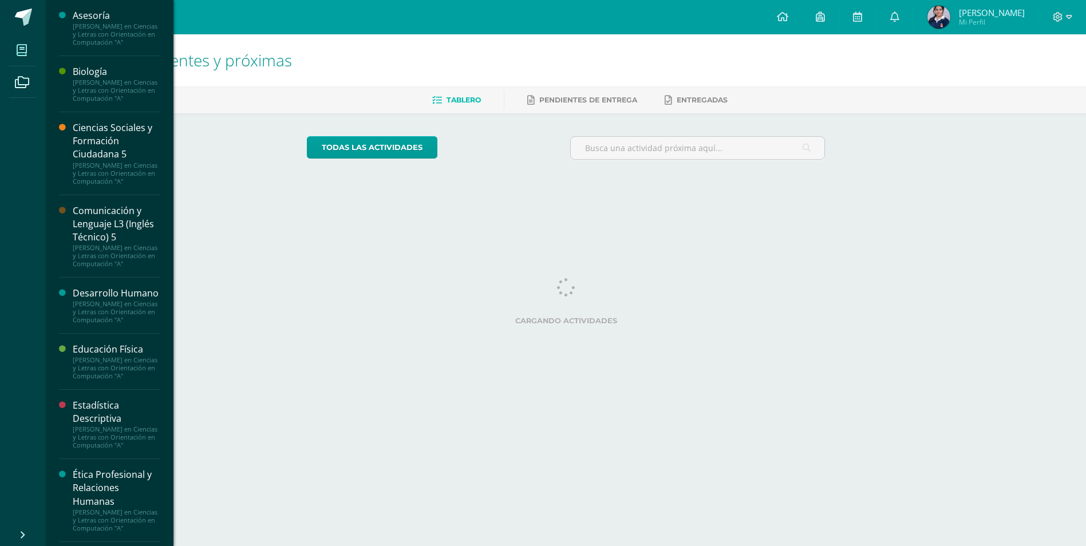
click at [25, 53] on icon at bounding box center [22, 50] width 10 height 11
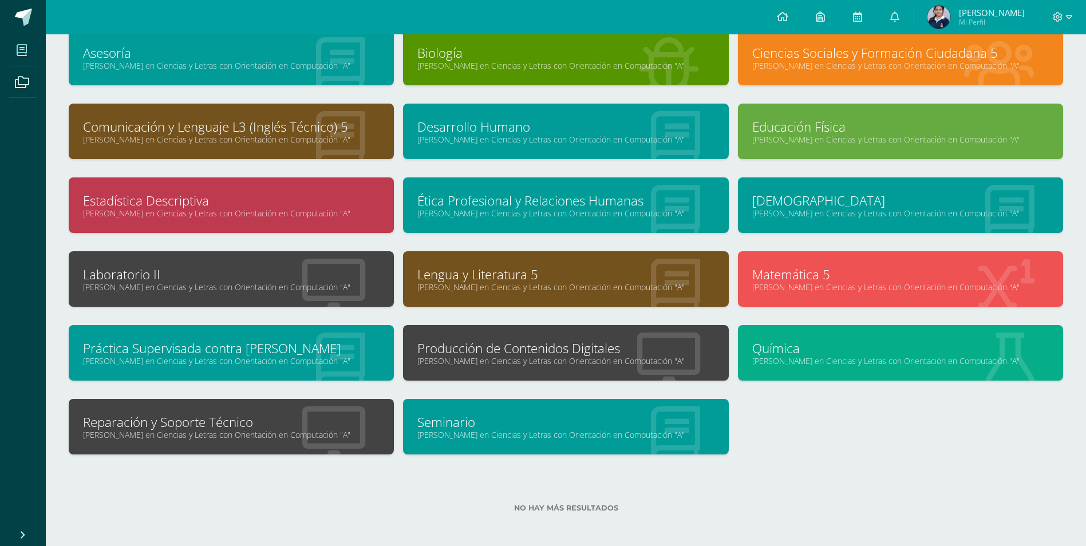
scroll to position [82, 0]
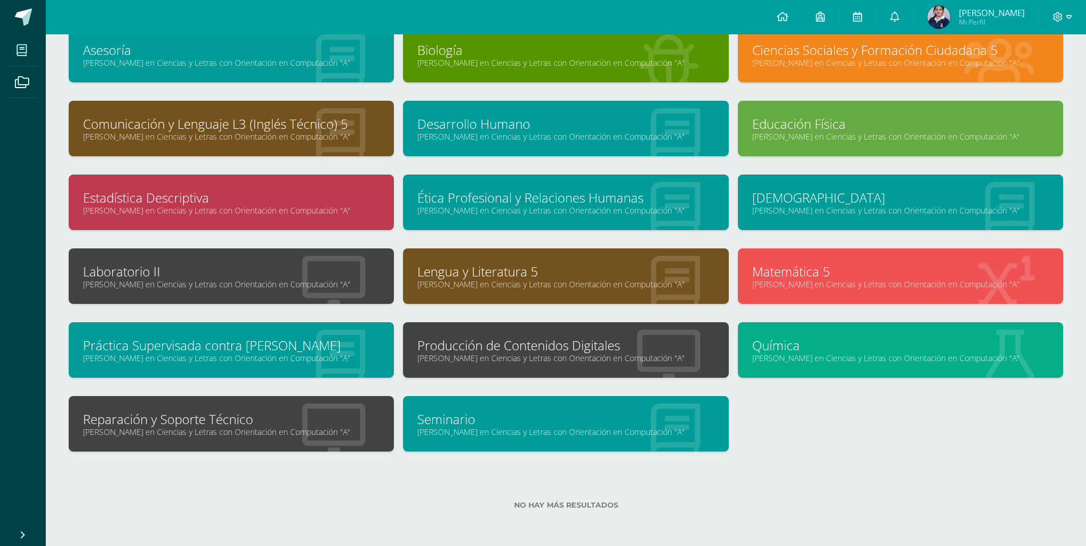
click at [256, 423] on link "Reparación y Soporte Técnico" at bounding box center [231, 419] width 296 height 18
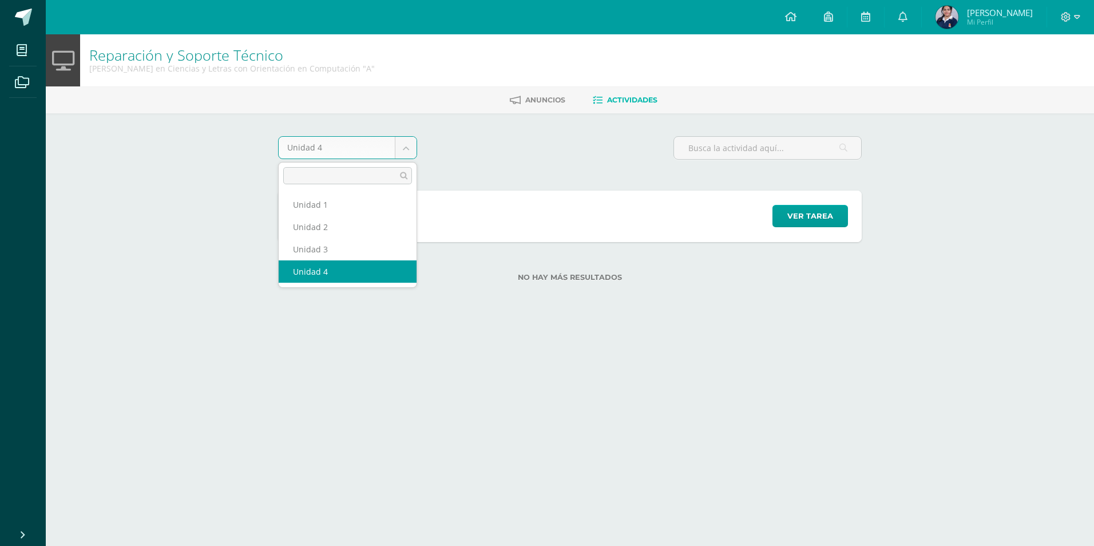
click at [398, 148] on body "Mis cursos Archivos Cerrar panel Asesoría Quinto Quinto Bachillerato en Ciencia…" at bounding box center [547, 159] width 1094 height 318
click at [539, 219] on body "Mis cursos Archivos Cerrar panel Asesoría Quinto Quinto Bachillerato en Ciencia…" at bounding box center [547, 159] width 1094 height 318
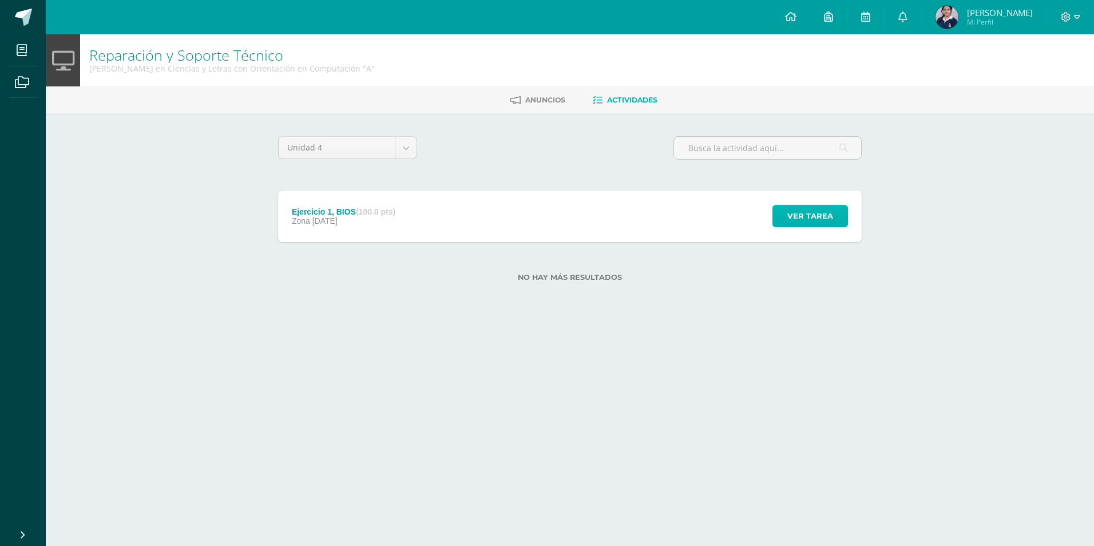
click at [814, 220] on span "Ver tarea" at bounding box center [811, 215] width 46 height 21
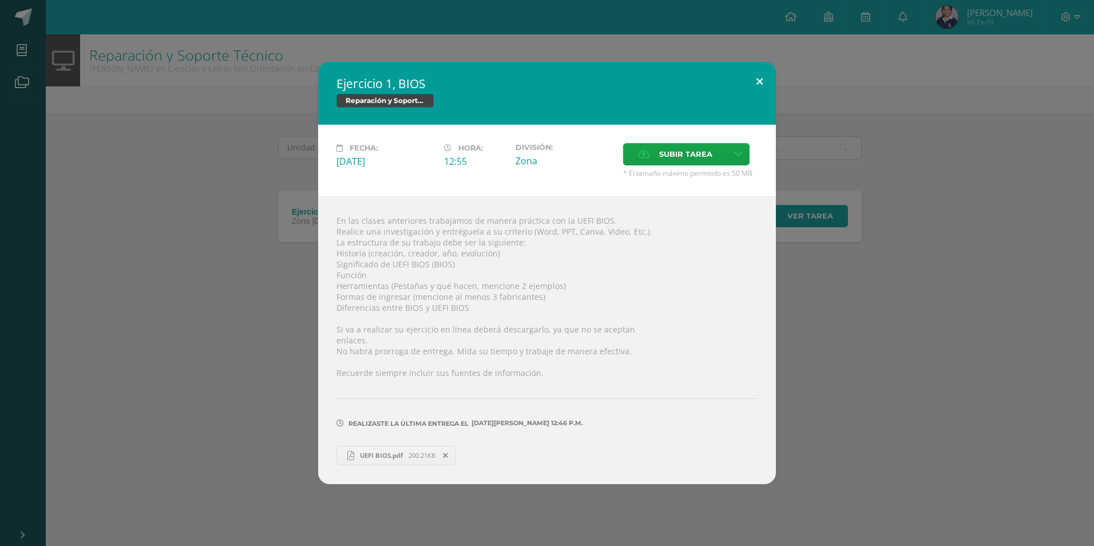
click at [759, 81] on button at bounding box center [760, 81] width 33 height 39
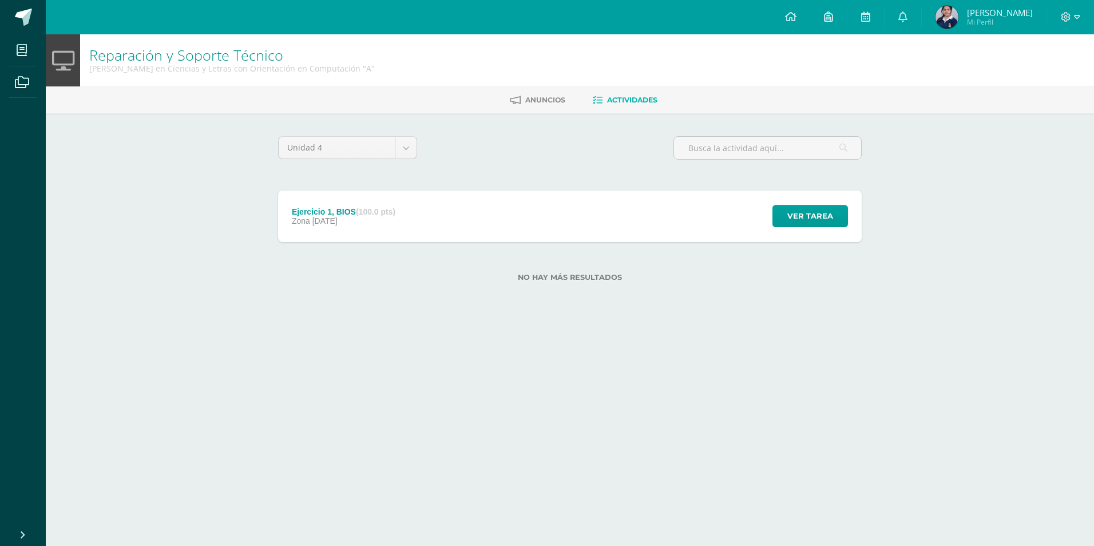
click at [406, 155] on body "Mis cursos Archivos Cerrar panel Asesoría Quinto Quinto Bachillerato en Ciencia…" at bounding box center [547, 159] width 1094 height 318
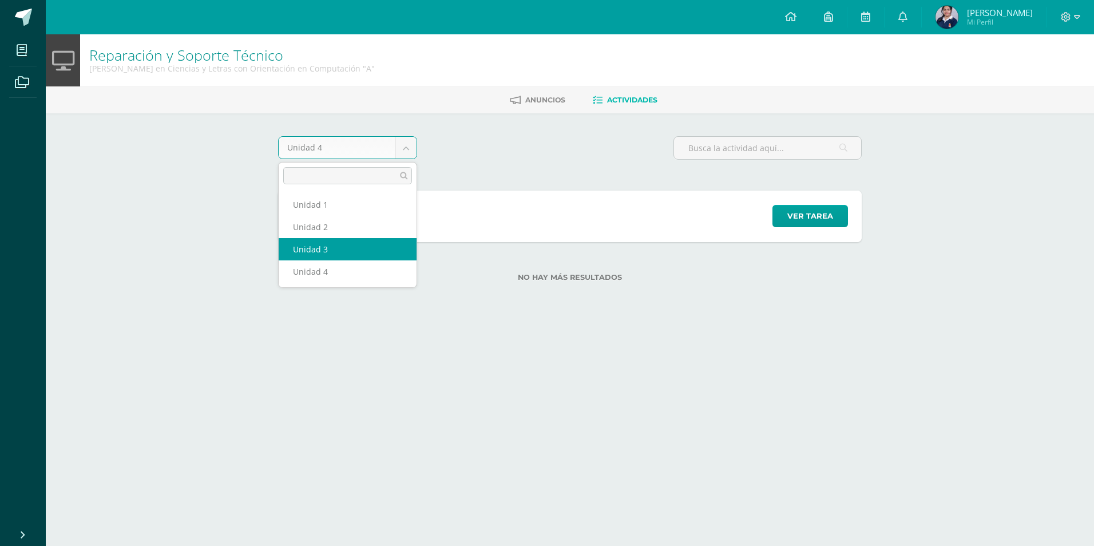
select select "Unidad 3"
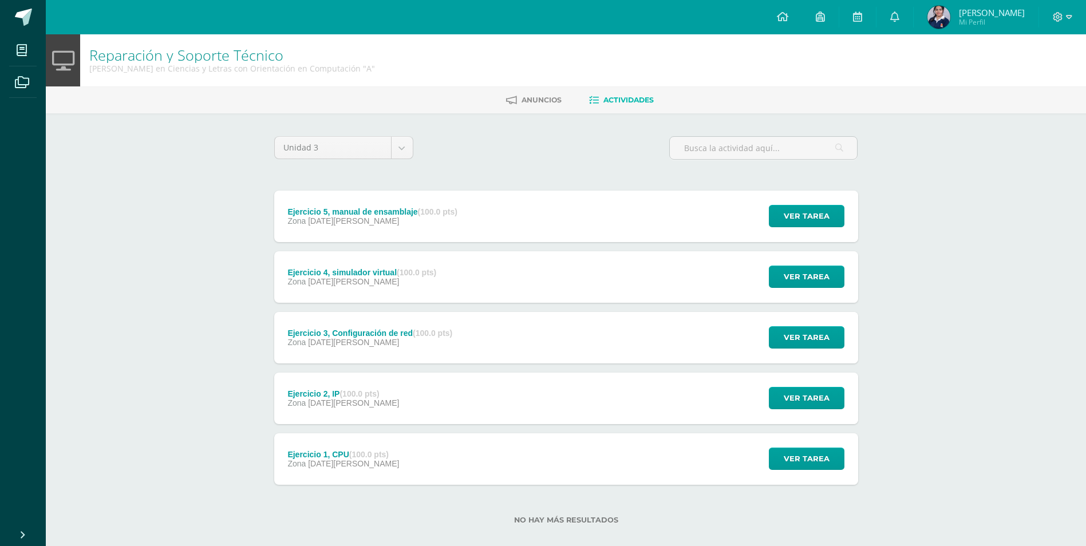
click at [389, 458] on strong "(100.0 pts)" at bounding box center [368, 454] width 39 height 9
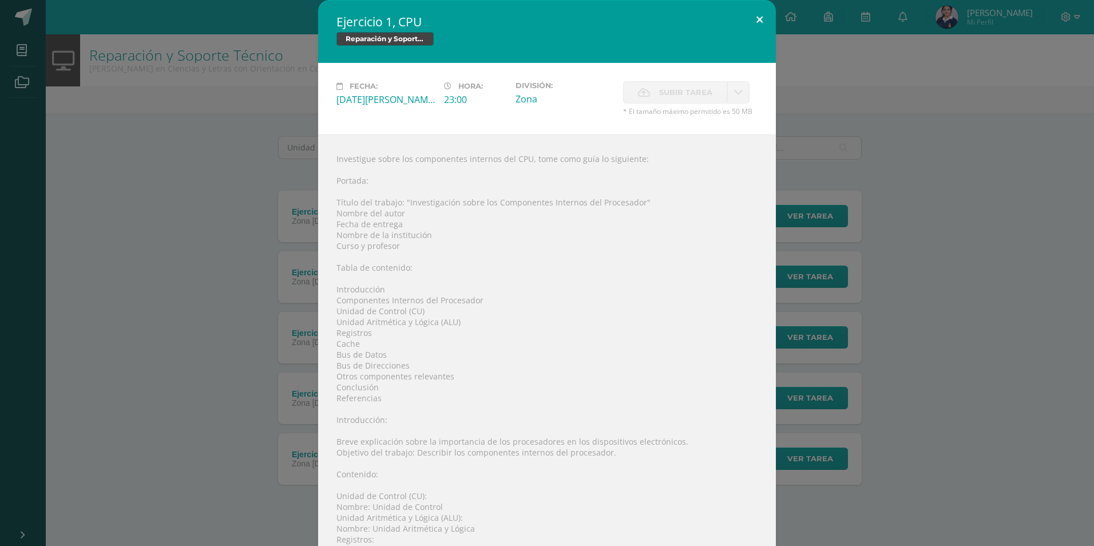
click at [757, 22] on button at bounding box center [760, 19] width 33 height 39
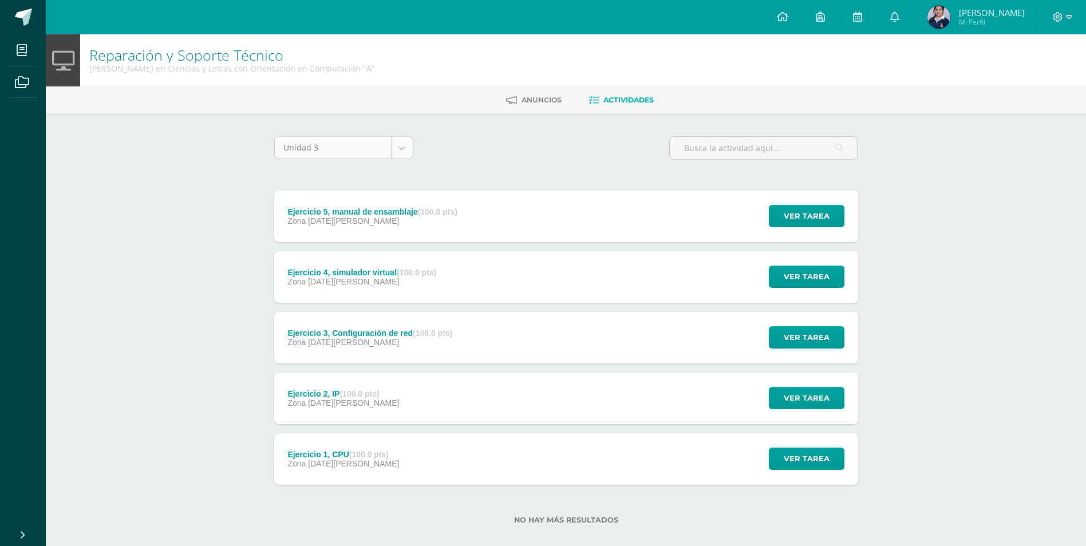
click at [389, 146] on body "Mis cursos Archivos Cerrar panel Asesoría Quinto Quinto Bachillerato en Ciencia…" at bounding box center [543, 280] width 1086 height 561
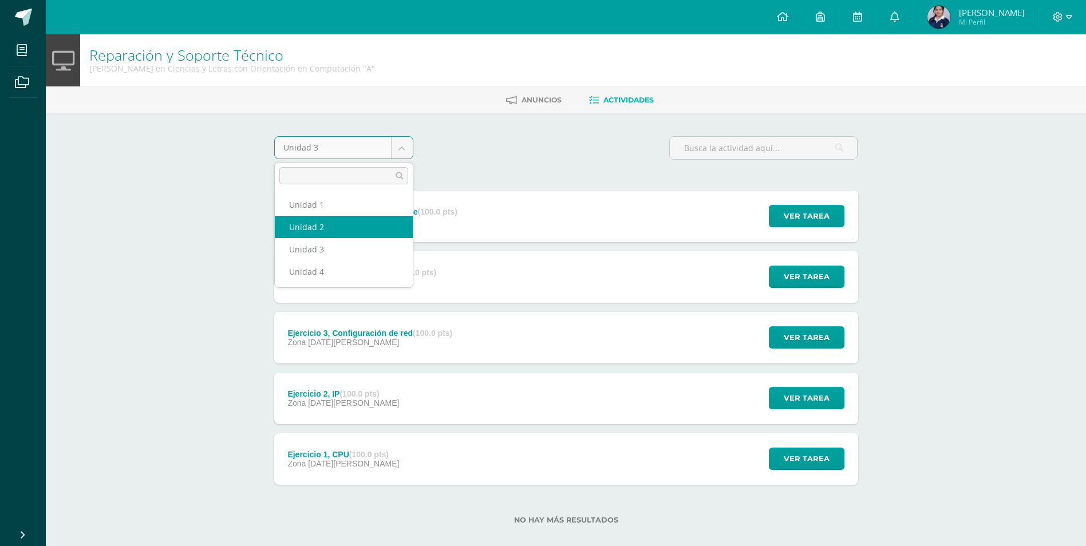
select select "Unidad 2"
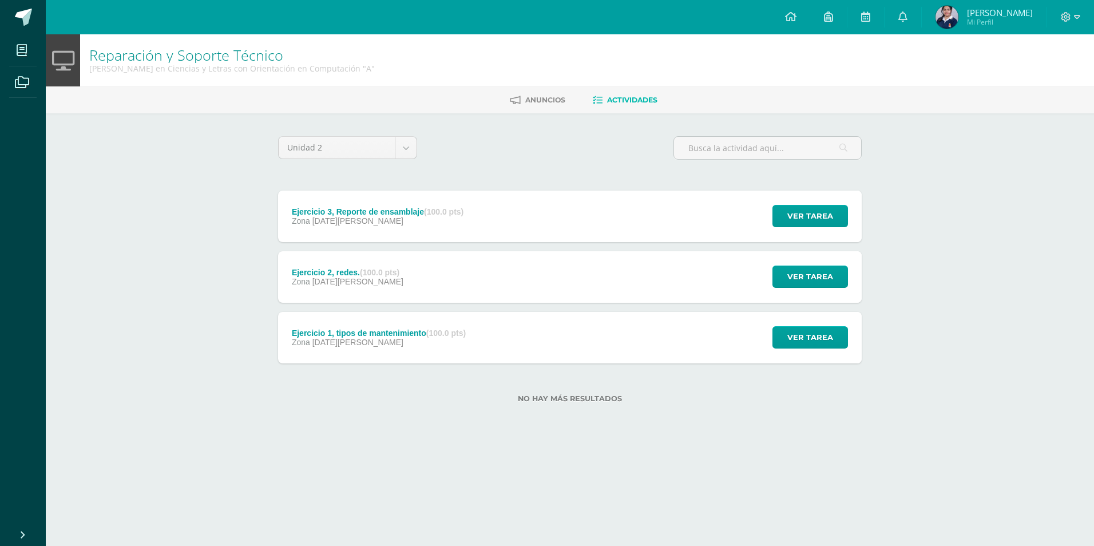
click at [454, 218] on div "Zona [DATE][PERSON_NAME]" at bounding box center [378, 220] width 172 height 9
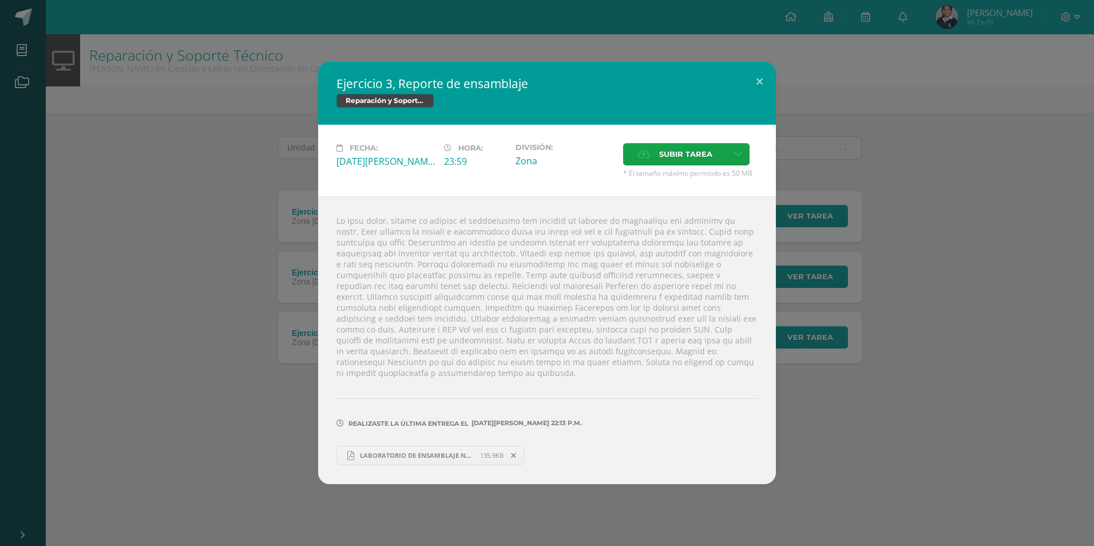
click at [391, 446] on link "LABORATORIO DE ENSAMBLAJE NO.3.pdf 135.9KB" at bounding box center [431, 455] width 188 height 19
